Goal: Task Accomplishment & Management: Use online tool/utility

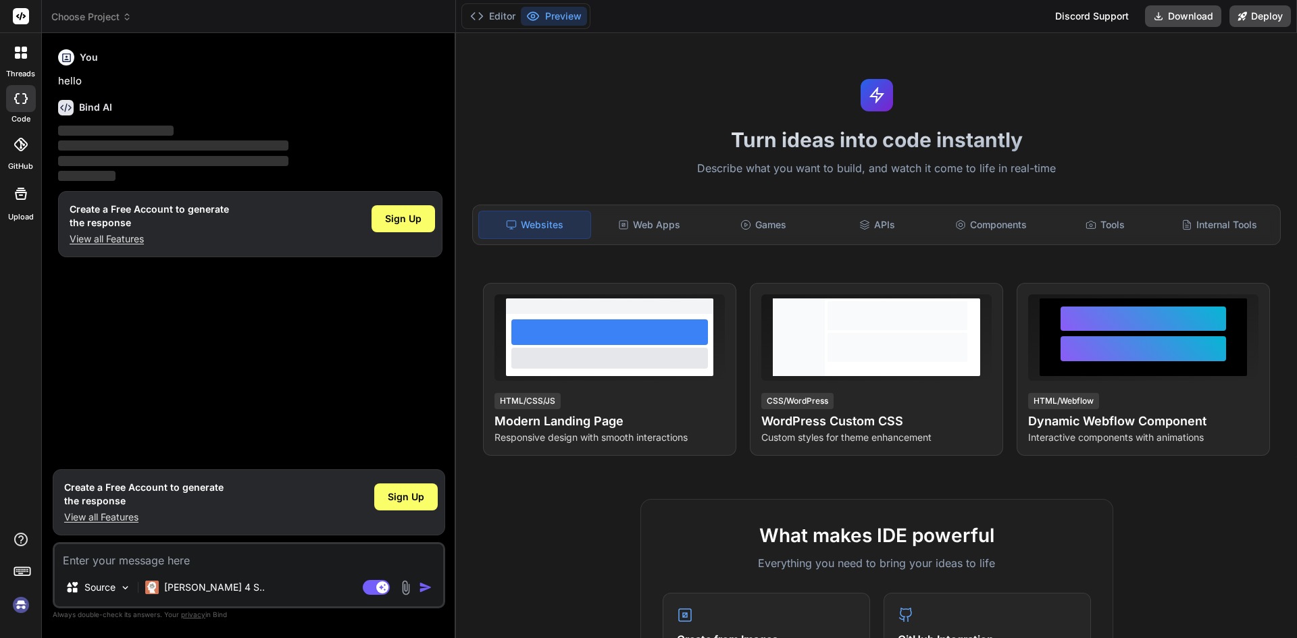
click at [24, 158] on div at bounding box center [21, 145] width 30 height 30
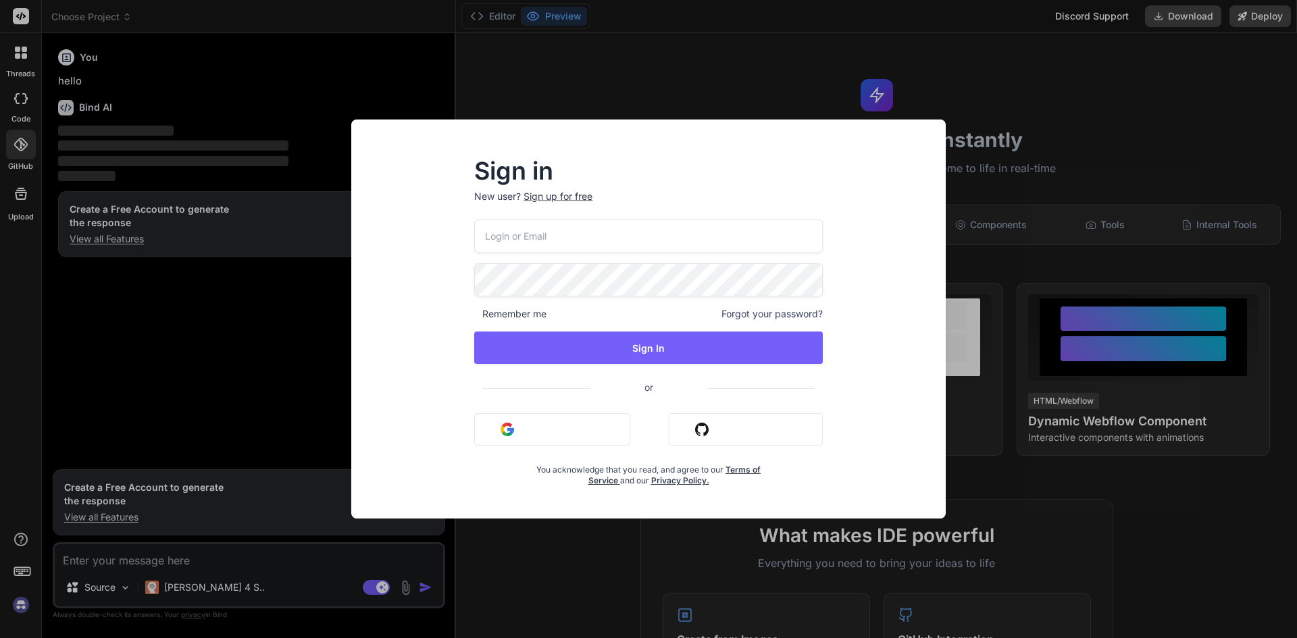
click at [691, 428] on button "Sign in with Github" at bounding box center [746, 429] width 154 height 32
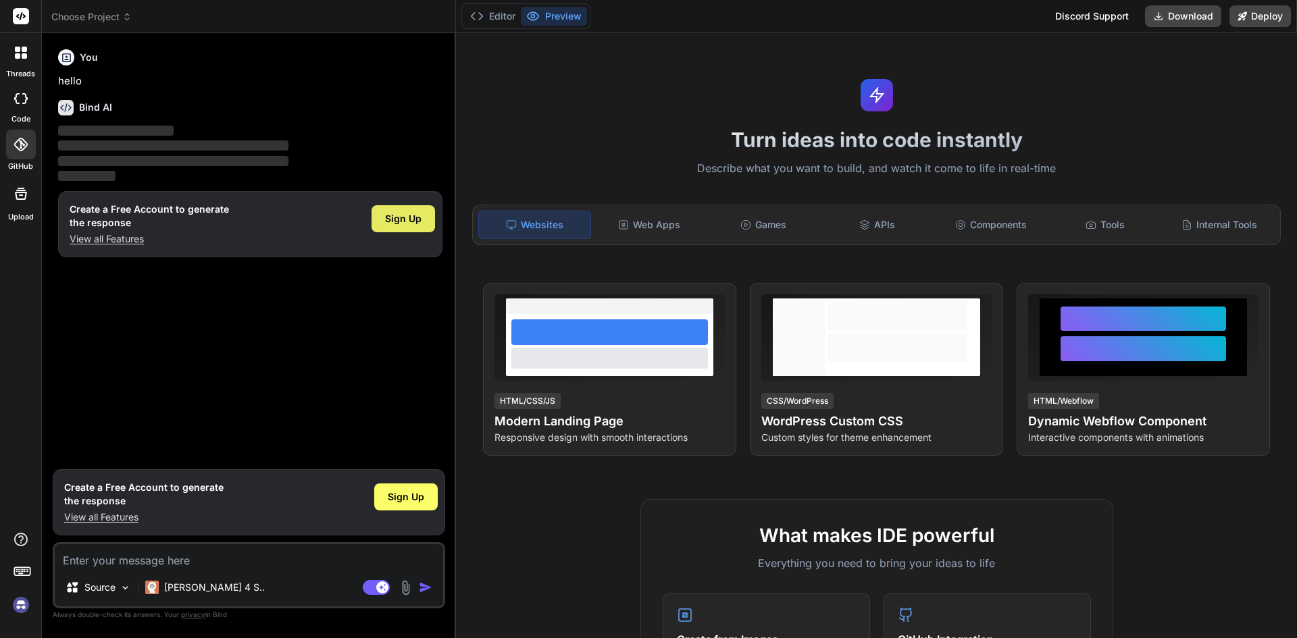
click at [422, 209] on div "Sign Up" at bounding box center [402, 218] width 63 height 27
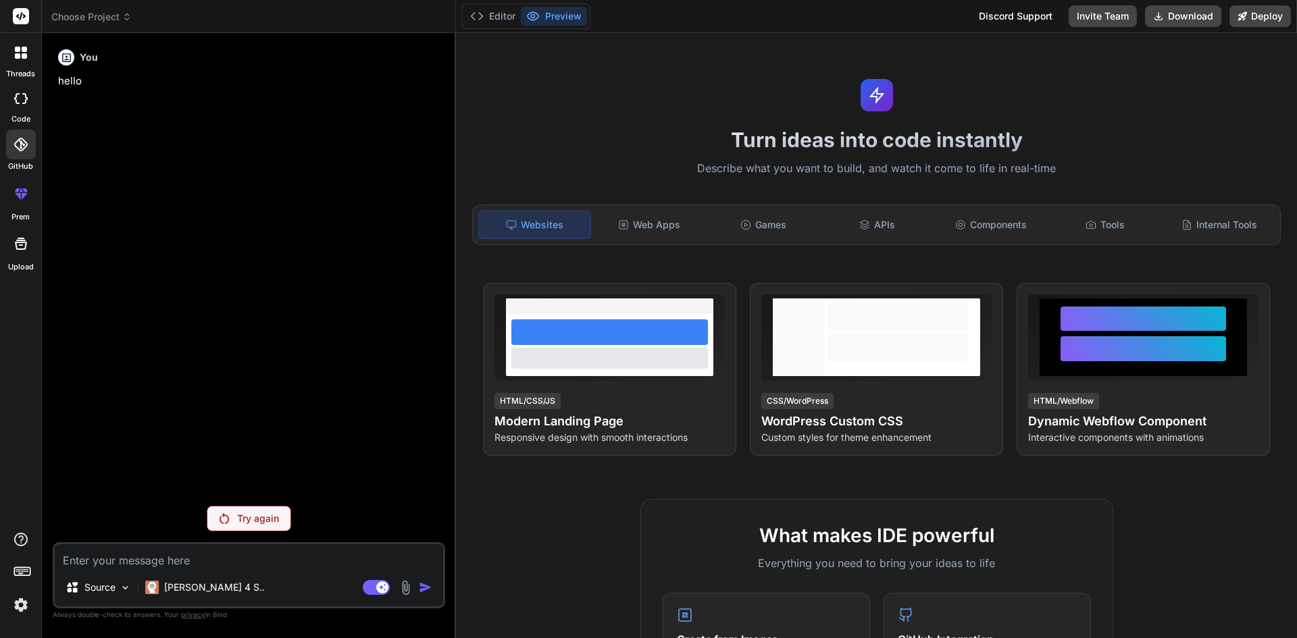
click at [31, 140] on div at bounding box center [21, 145] width 30 height 30
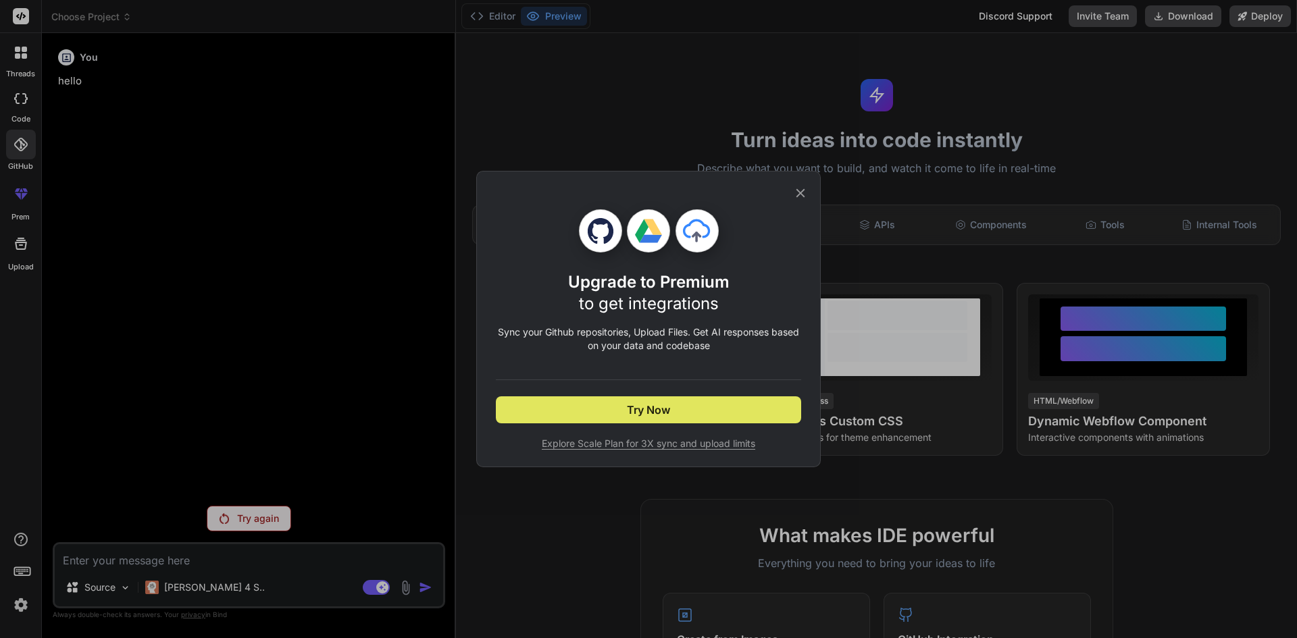
click at [660, 412] on span "Try Now" at bounding box center [648, 410] width 43 height 16
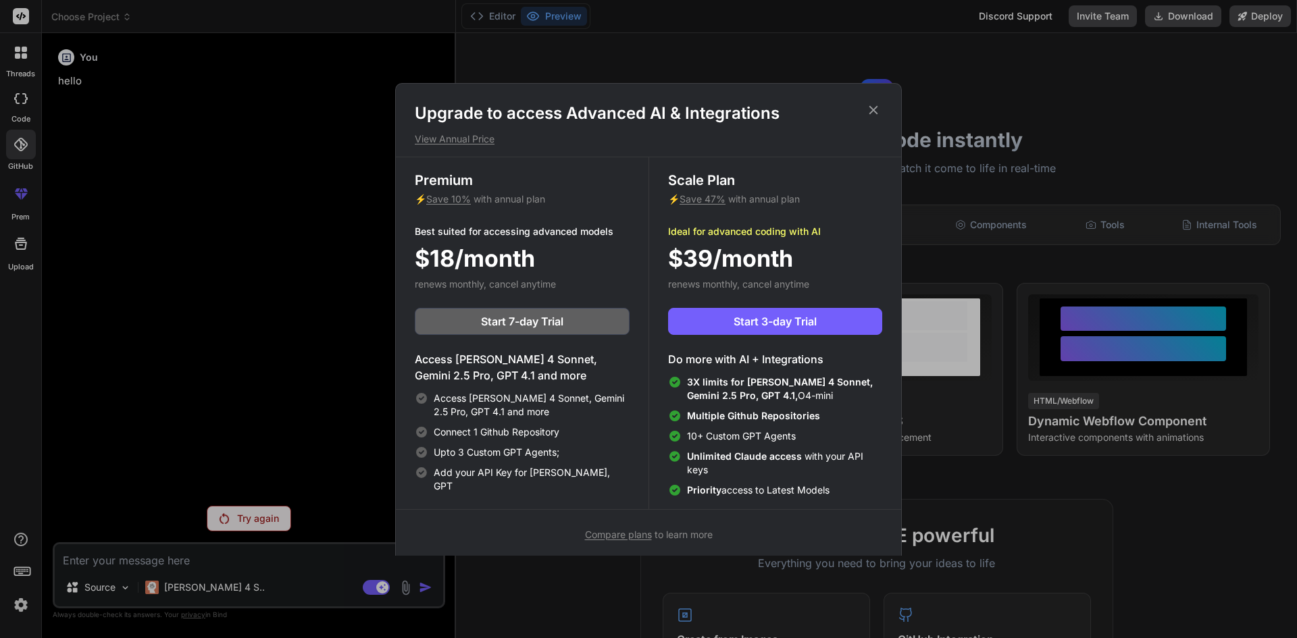
click at [873, 105] on icon at bounding box center [873, 110] width 15 height 15
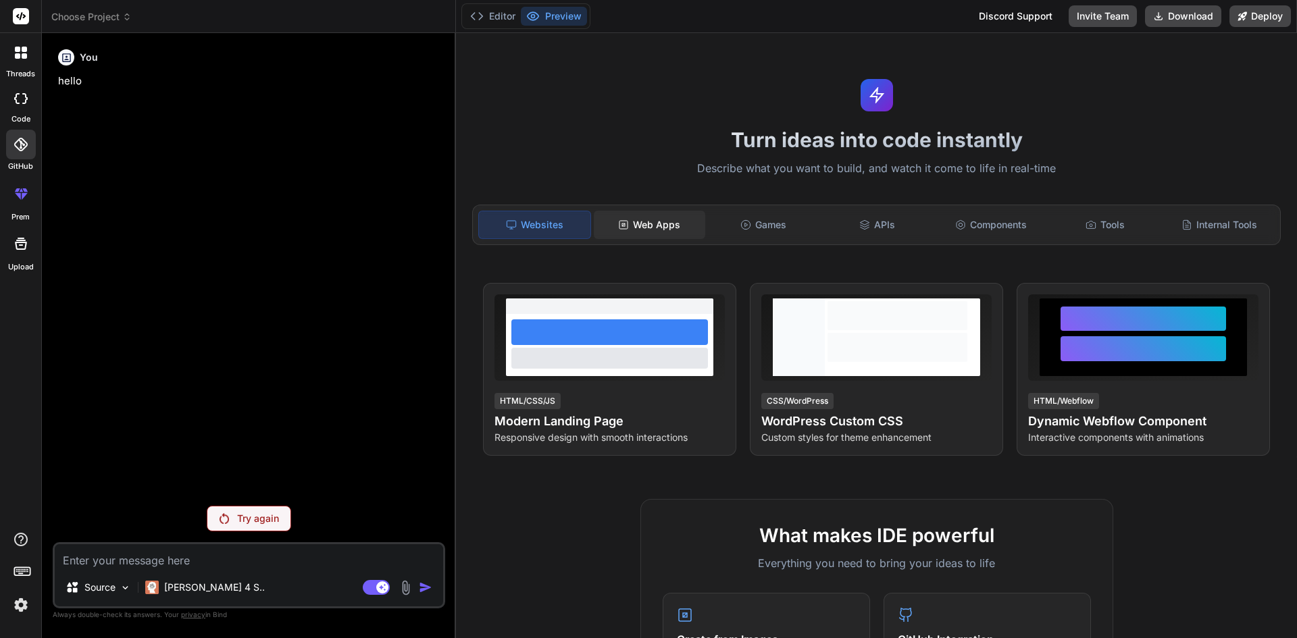
click at [657, 226] on div "Web Apps" at bounding box center [649, 225] width 111 height 28
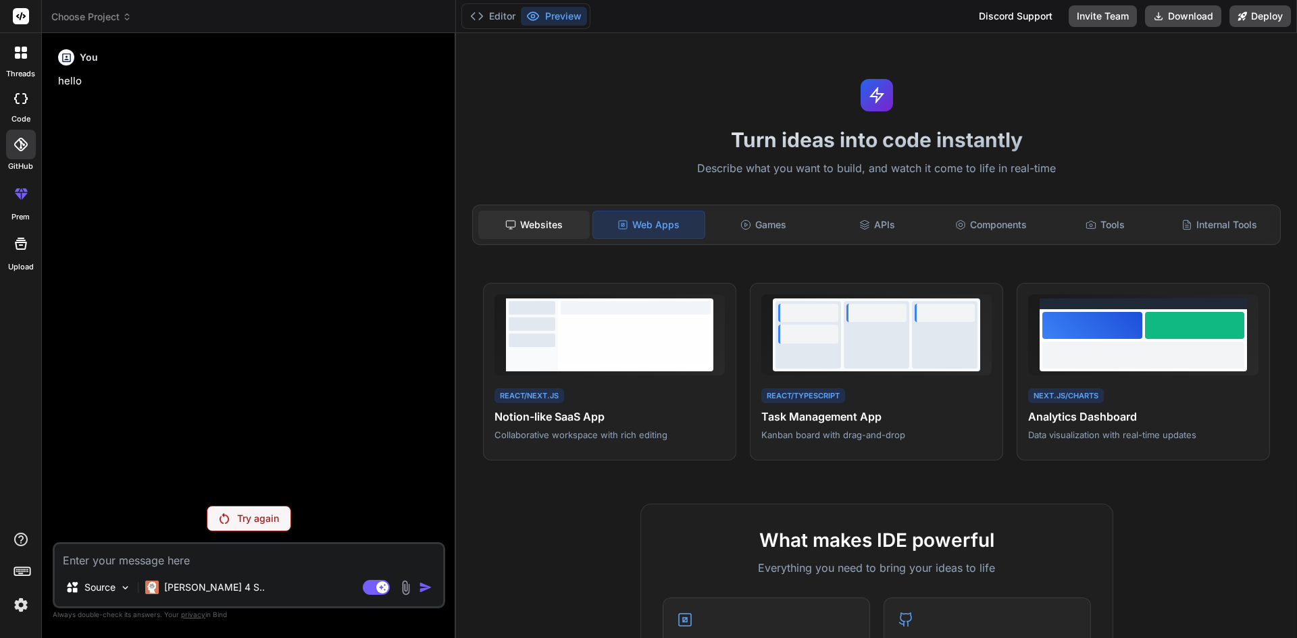
click at [572, 222] on div "Websites" at bounding box center [533, 225] width 111 height 28
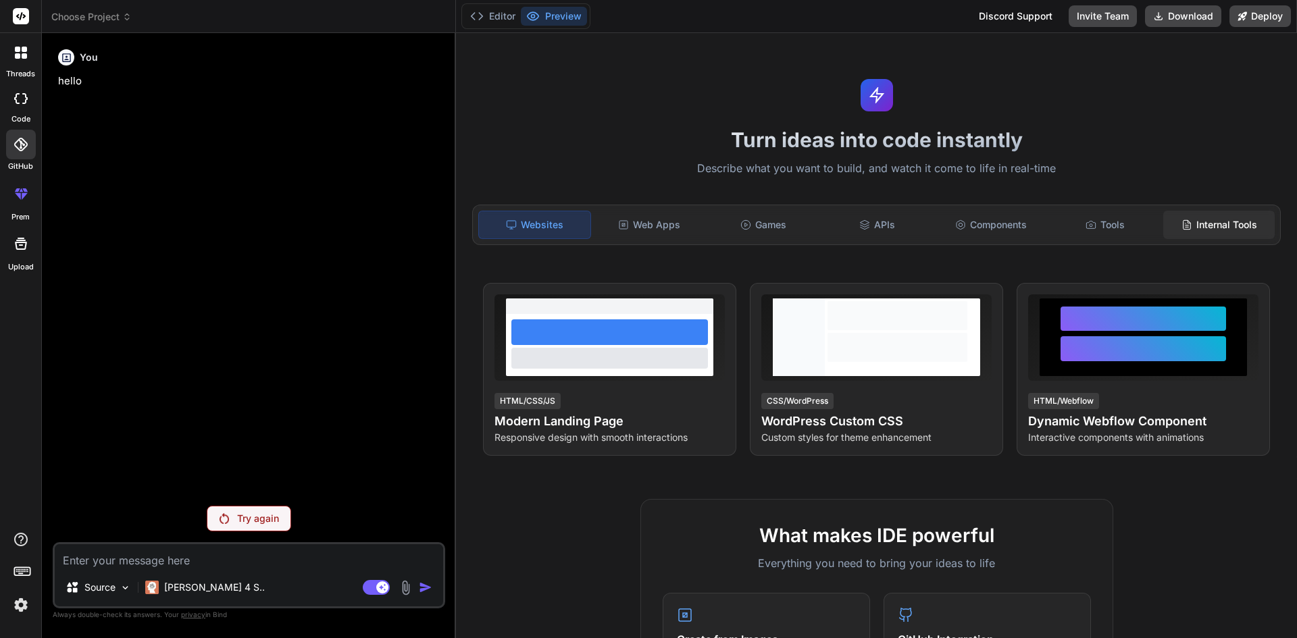
click at [1222, 222] on div "Internal Tools" at bounding box center [1218, 225] width 111 height 28
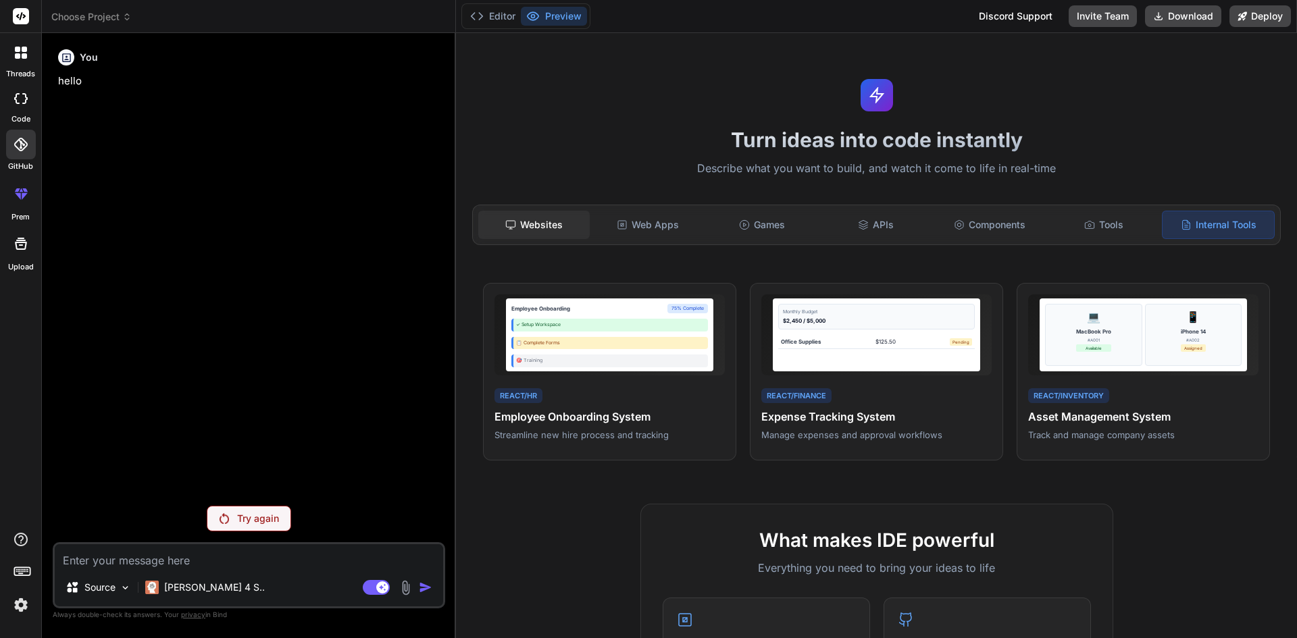
click at [548, 236] on div "Websites" at bounding box center [533, 225] width 111 height 28
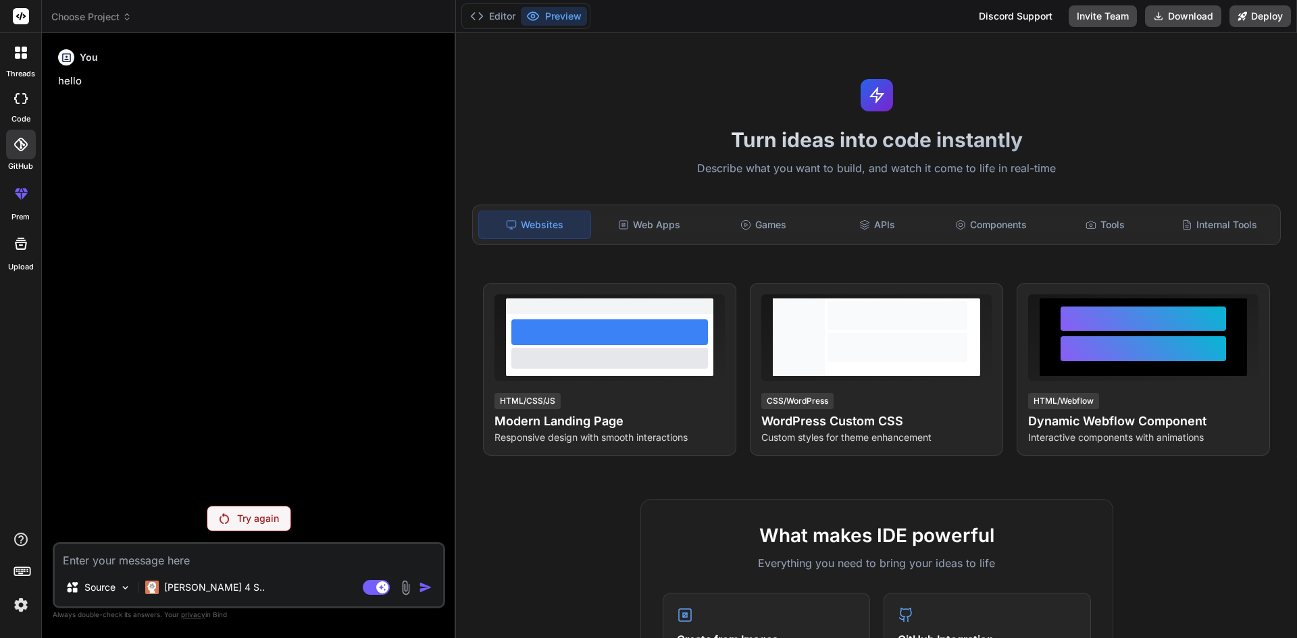
click at [16, 120] on label "code" at bounding box center [20, 118] width 19 height 11
click at [27, 77] on label "threads" at bounding box center [20, 73] width 29 height 11
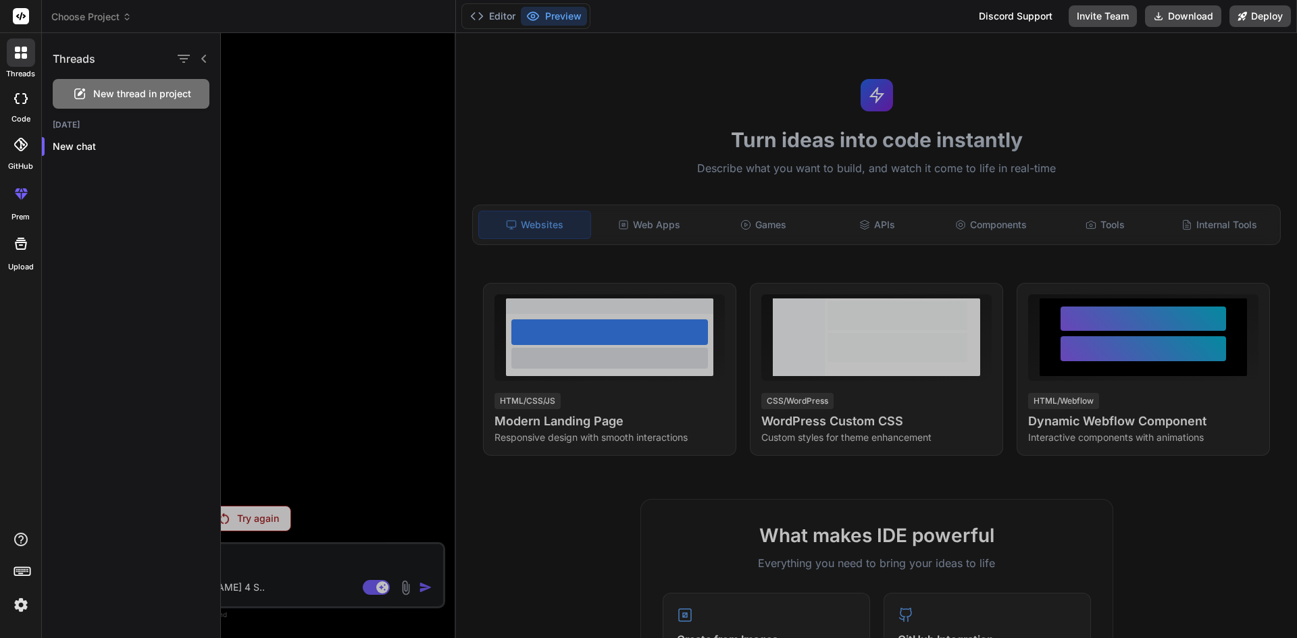
click at [22, 14] on icon at bounding box center [21, 16] width 10 height 8
click at [18, 138] on icon at bounding box center [21, 145] width 14 height 14
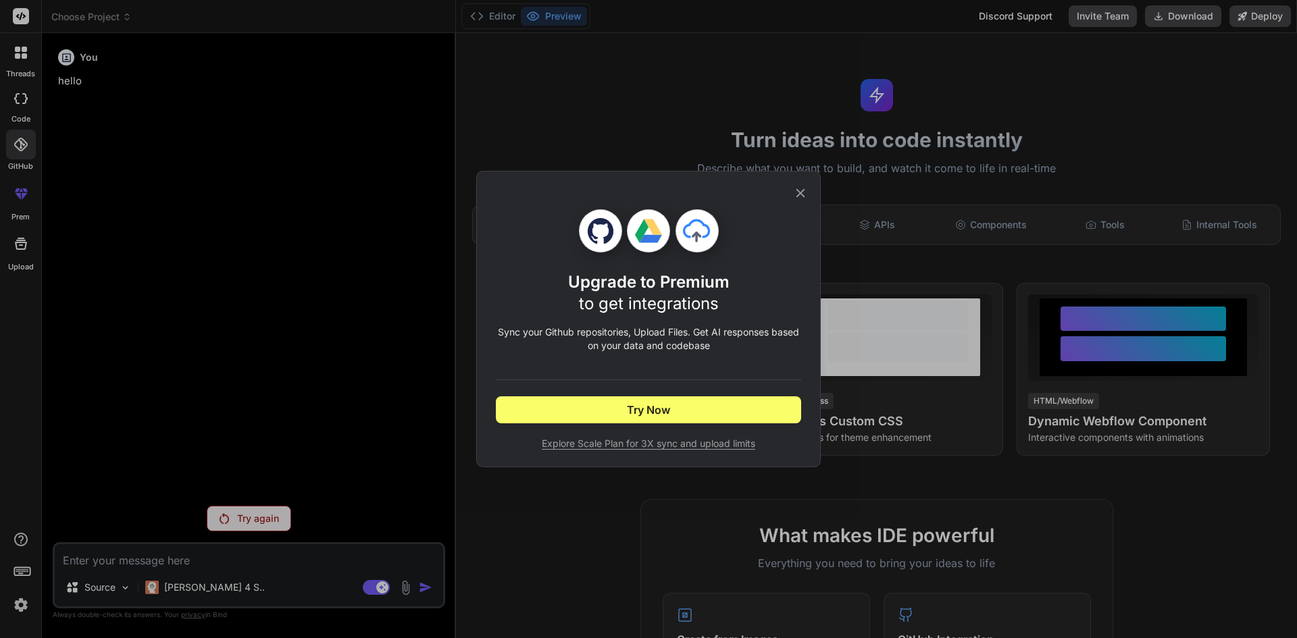
click at [26, 199] on div "Upgrade to Premium to get integrations Sync your Github repositories, Upload Fi…" at bounding box center [648, 319] width 1297 height 638
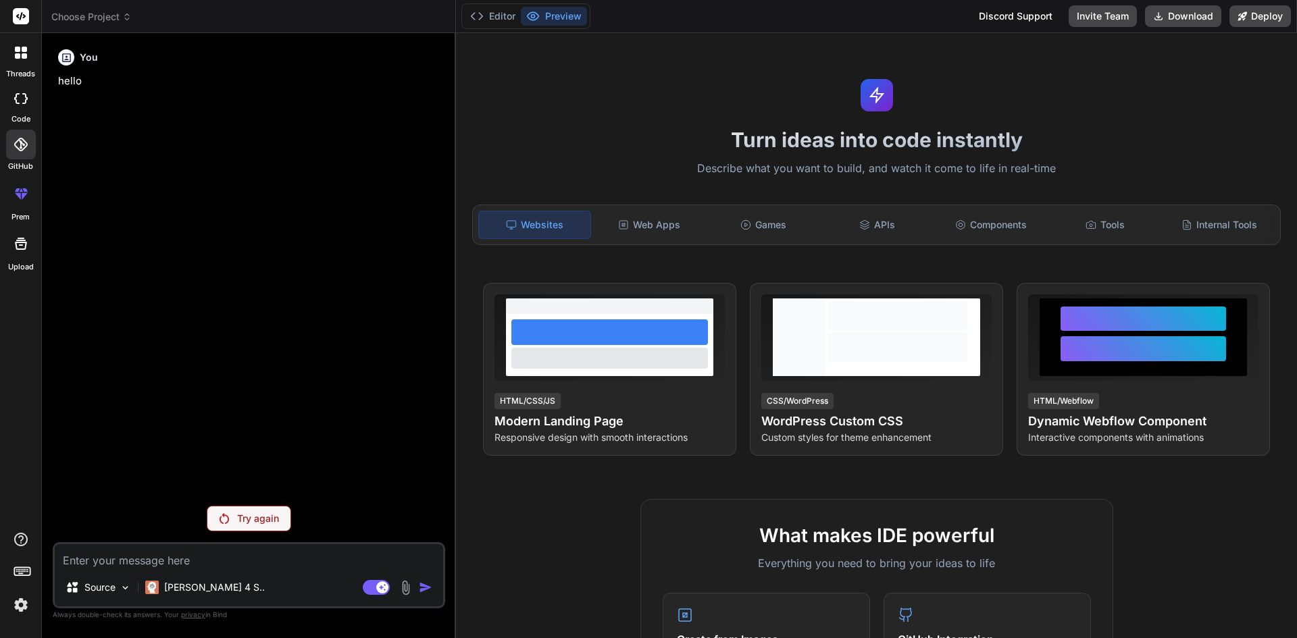
click at [26, 264] on label "Upload" at bounding box center [21, 266] width 26 height 11
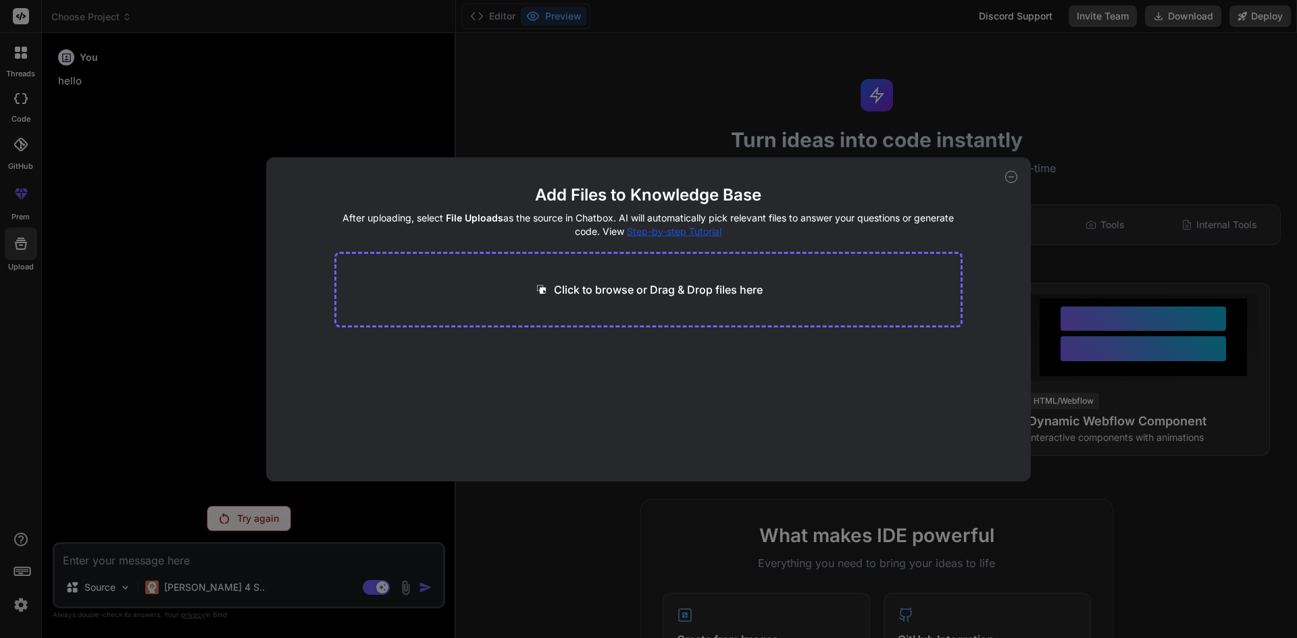
click at [19, 45] on div "Add Files to Knowledge Base After uploading, select File Uploads as the source …" at bounding box center [648, 319] width 1297 height 638
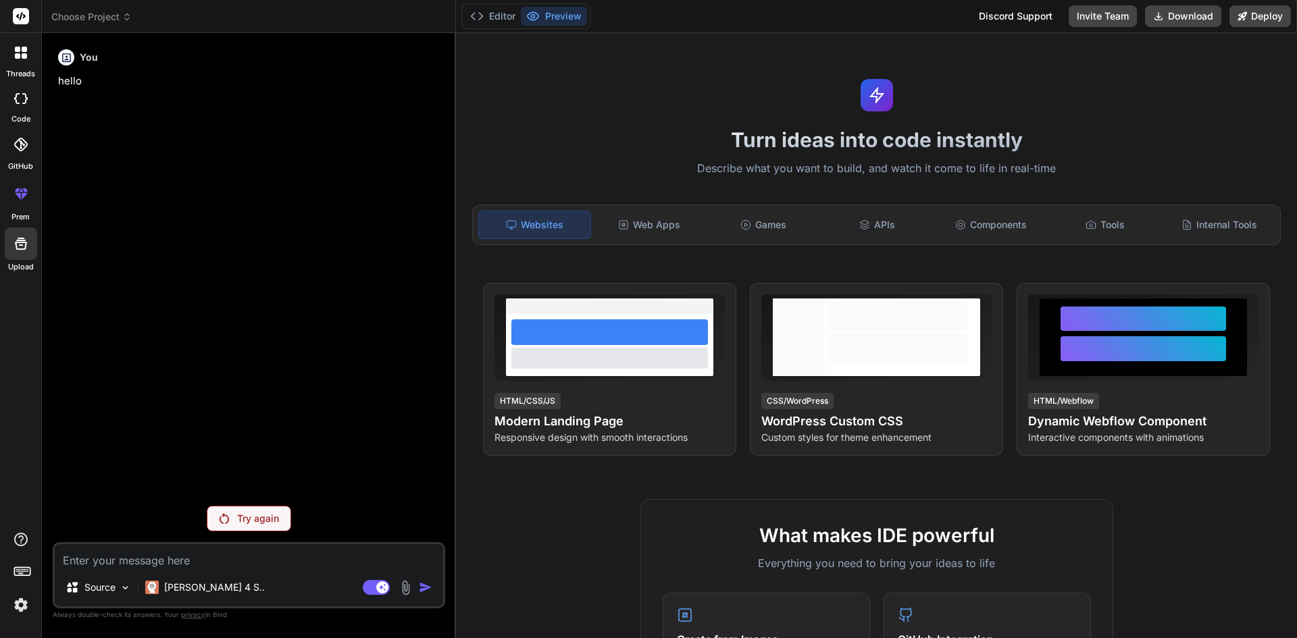
click at [18, 250] on icon at bounding box center [21, 244] width 12 height 12
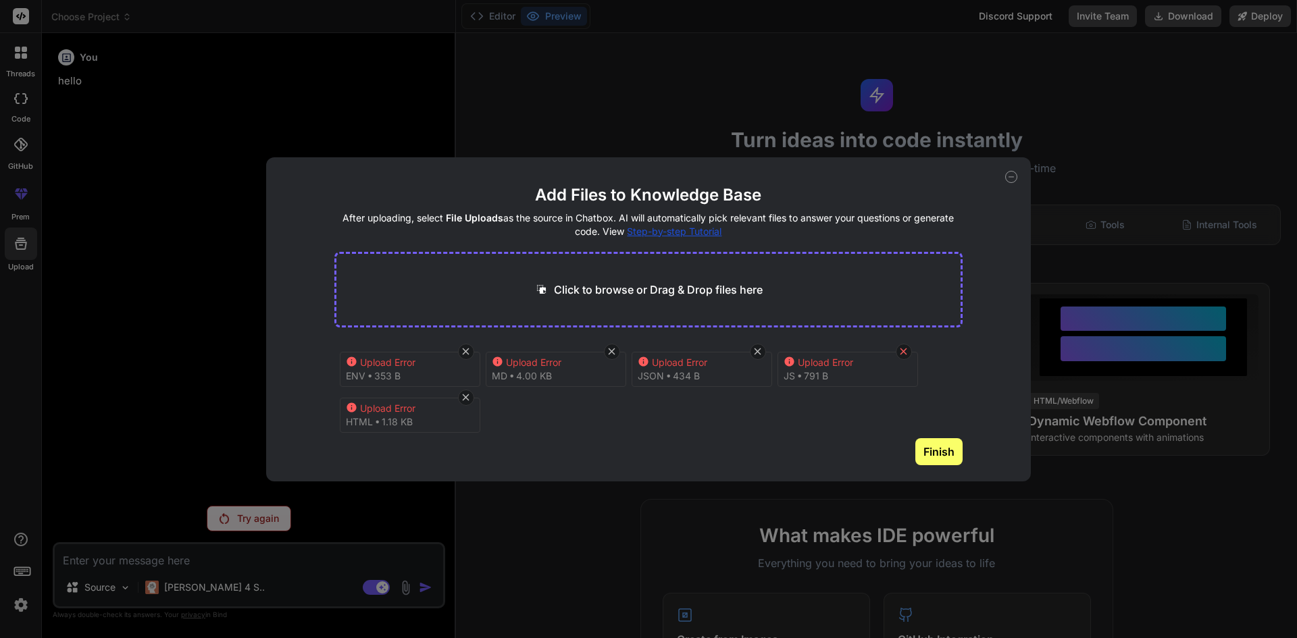
click at [906, 351] on icon at bounding box center [903, 351] width 11 height 11
click at [756, 351] on icon at bounding box center [757, 351] width 11 height 11
click at [613, 350] on icon at bounding box center [611, 351] width 7 height 7
click at [460, 348] on icon at bounding box center [465, 351] width 11 height 11
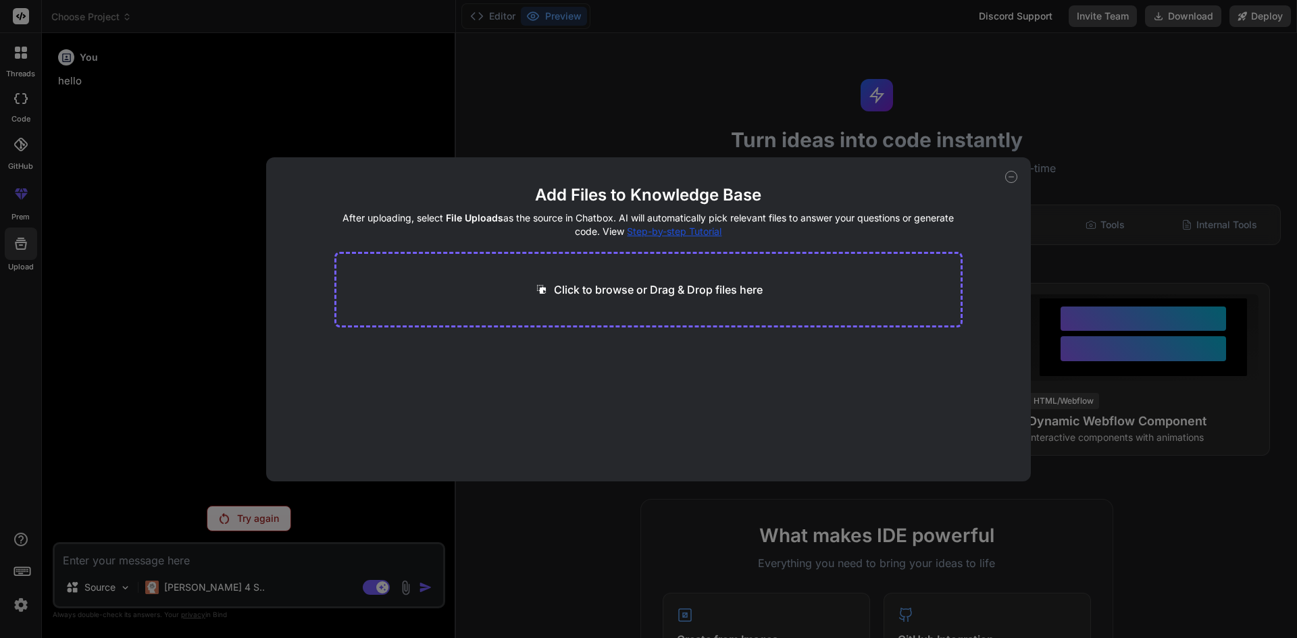
click at [1049, 178] on div "Add Files to Knowledge Base After uploading, select File Uploads as the source …" at bounding box center [648, 319] width 1297 height 638
type textarea "x"
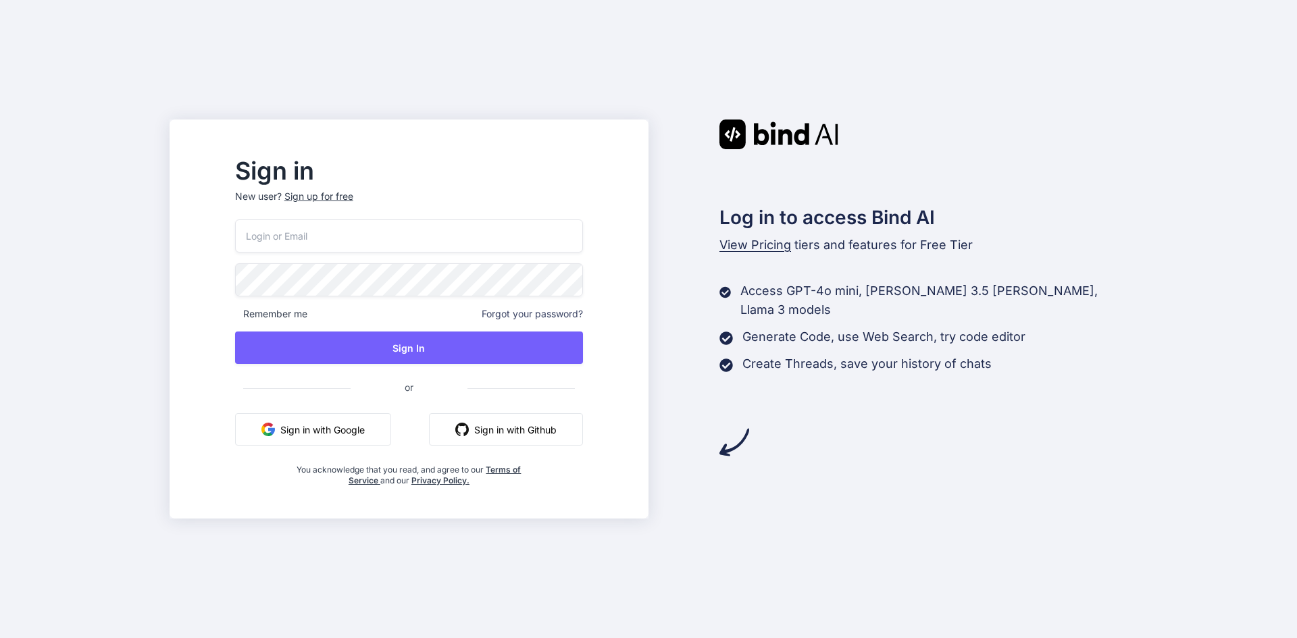
click at [383, 427] on button "Sign in with Google" at bounding box center [313, 429] width 156 height 32
